Goal: Navigation & Orientation: Find specific page/section

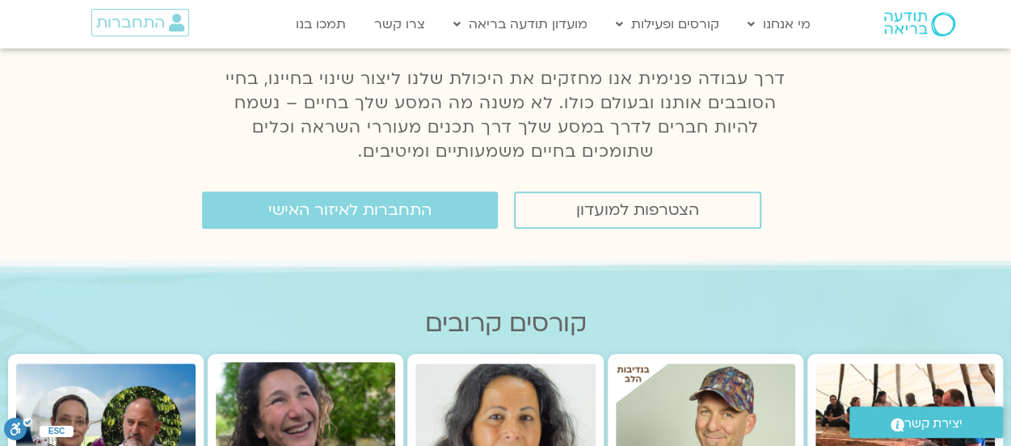
scroll to position [242, 0]
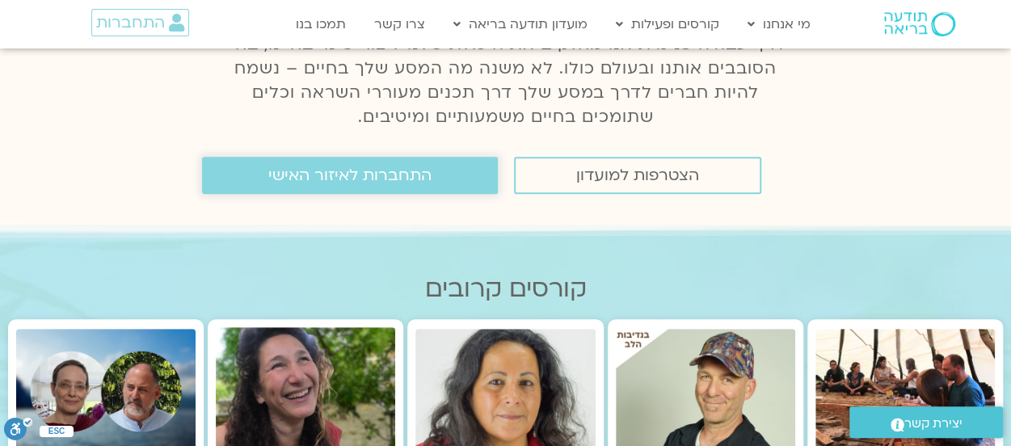
click at [393, 170] on span "התחברות לאיזור האישי" at bounding box center [349, 175] width 163 height 18
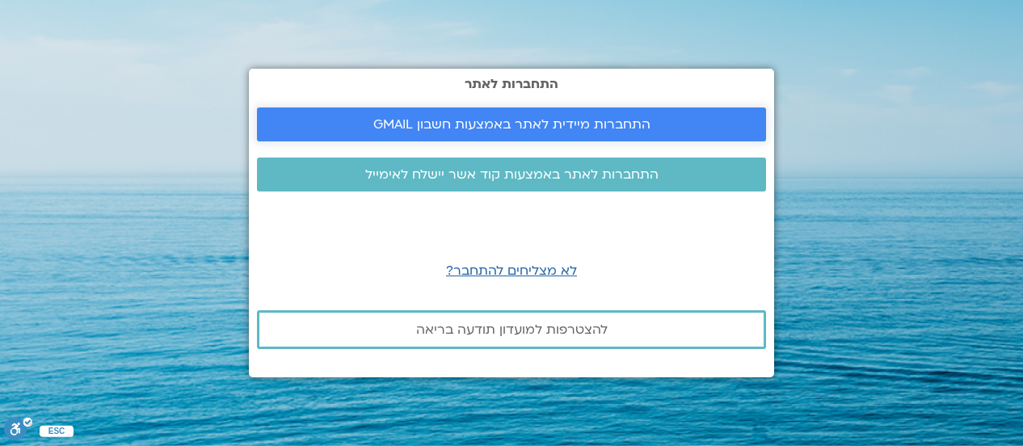
click at [567, 125] on span "התחברות מיידית לאתר באמצעות חשבון GMAIL" at bounding box center [511, 124] width 277 height 15
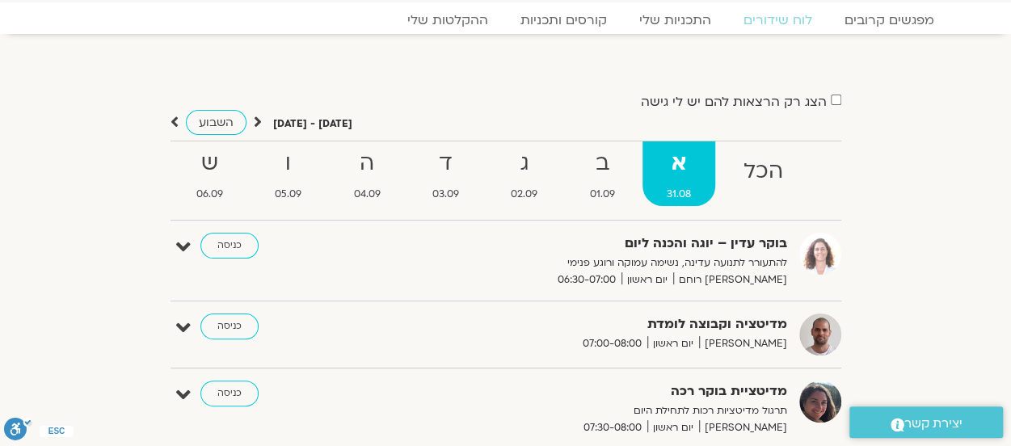
scroll to position [81, 0]
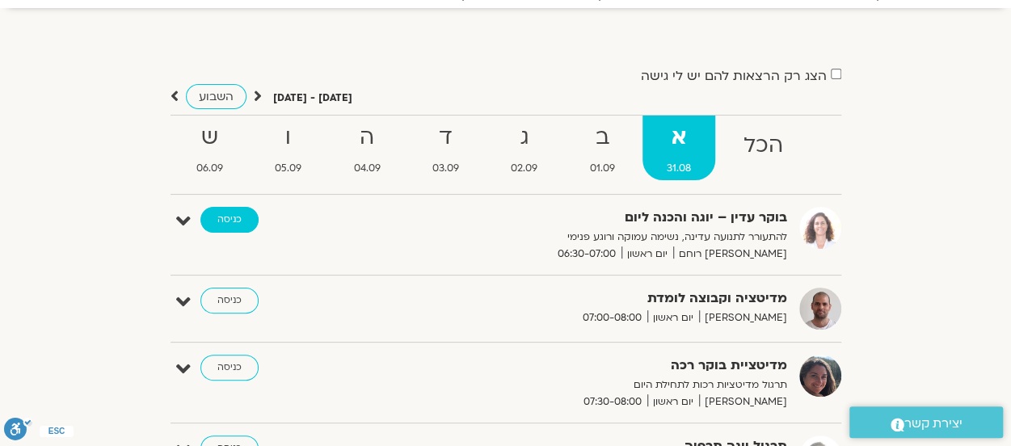
click at [220, 217] on link "כניסה" at bounding box center [229, 220] width 58 height 26
